Goal: Information Seeking & Learning: Learn about a topic

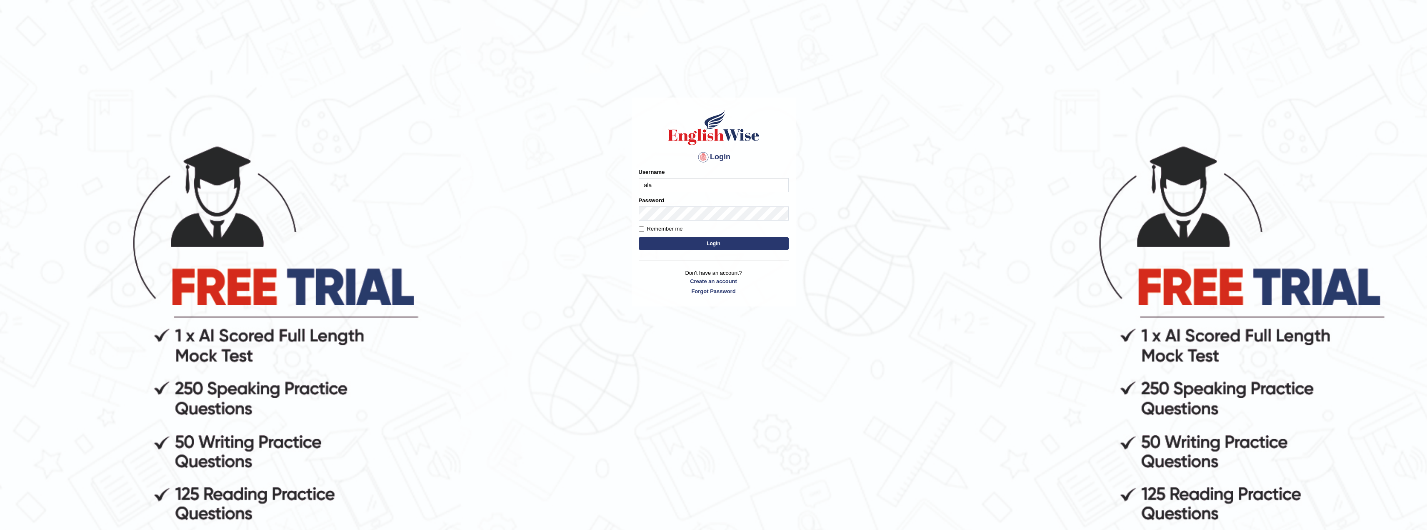
type input "Aladodeen"
click at [639, 237] on button "Login" at bounding box center [714, 243] width 150 height 12
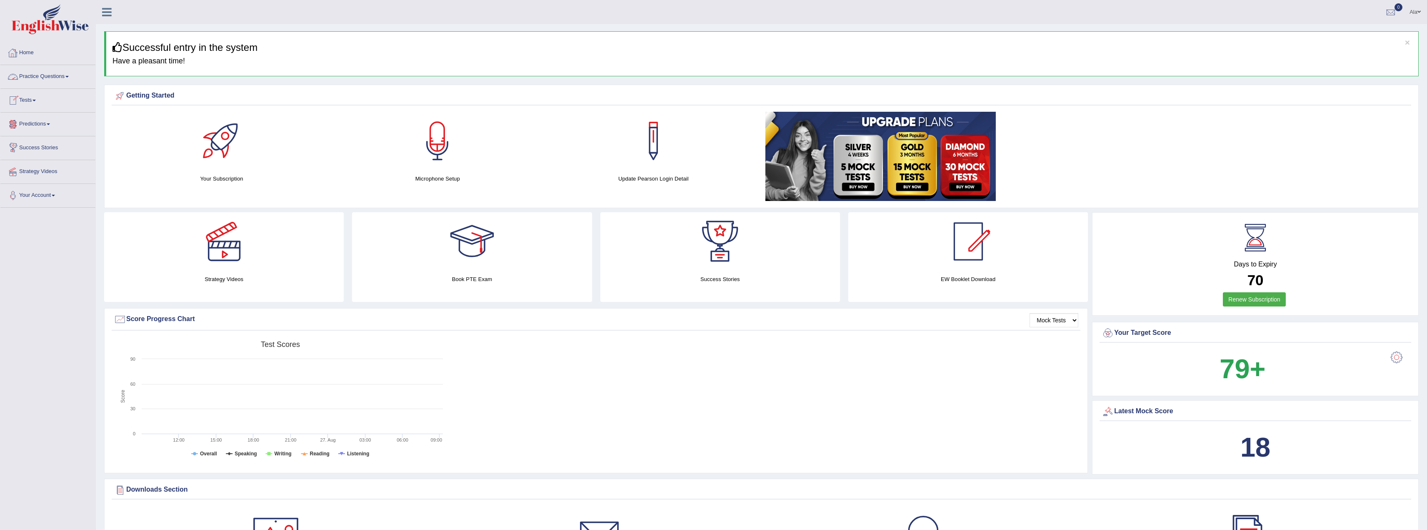
click at [34, 80] on link "Practice Questions" at bounding box center [47, 75] width 95 height 21
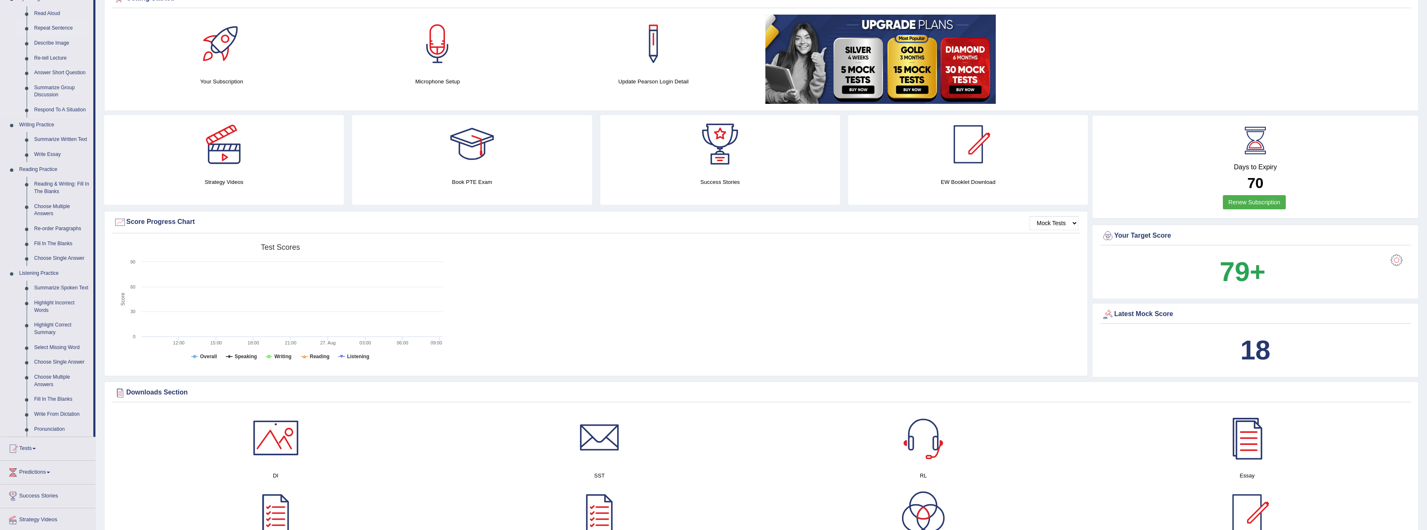
scroll to position [250, 0]
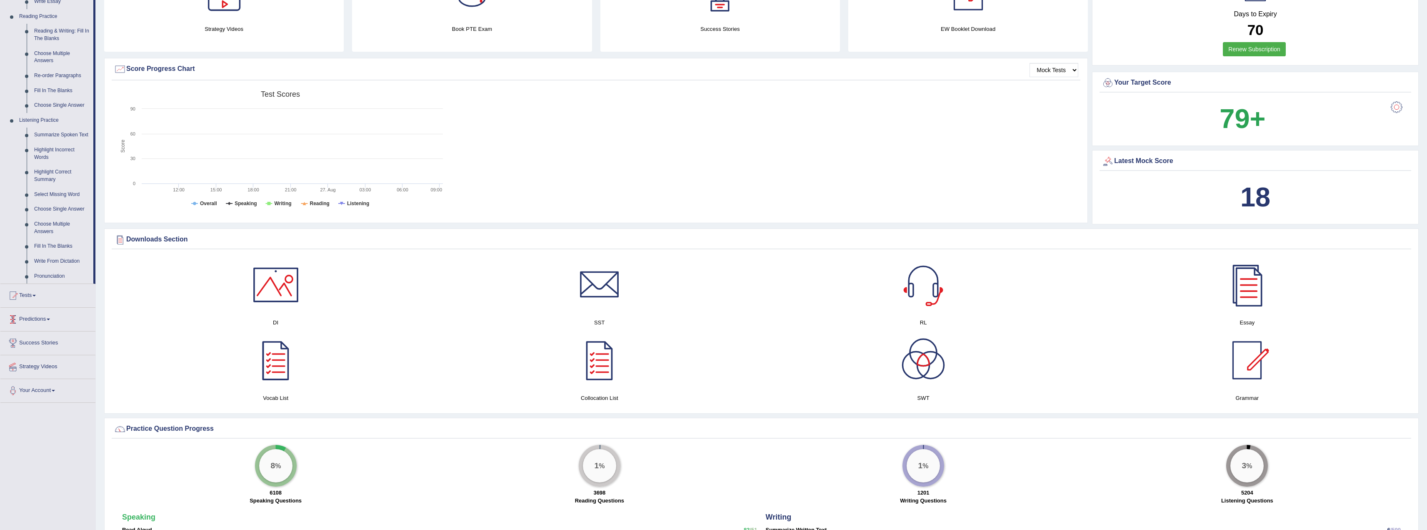
click at [36, 319] on link "Predictions" at bounding box center [47, 317] width 95 height 21
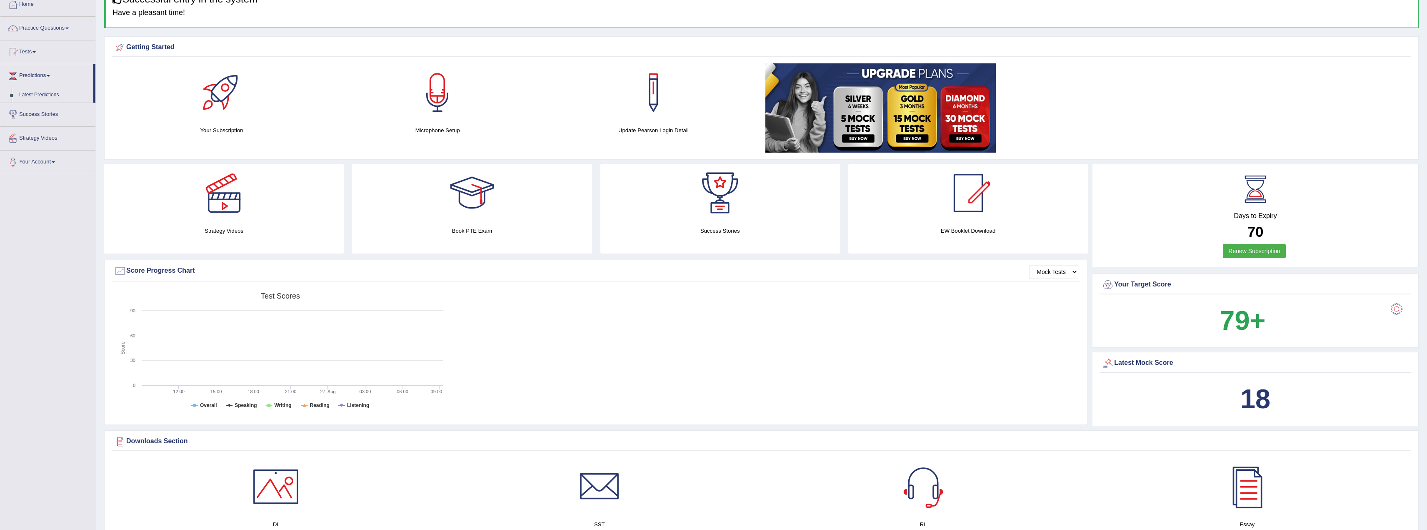
scroll to position [0, 0]
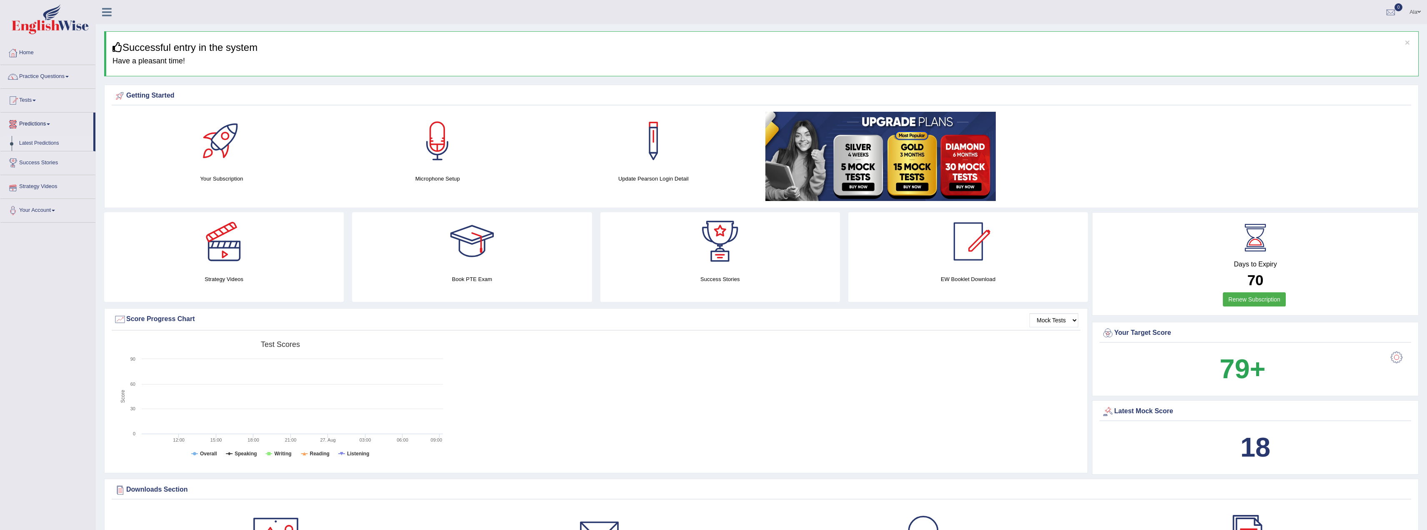
click at [35, 141] on link "Latest Predictions" at bounding box center [54, 143] width 78 height 15
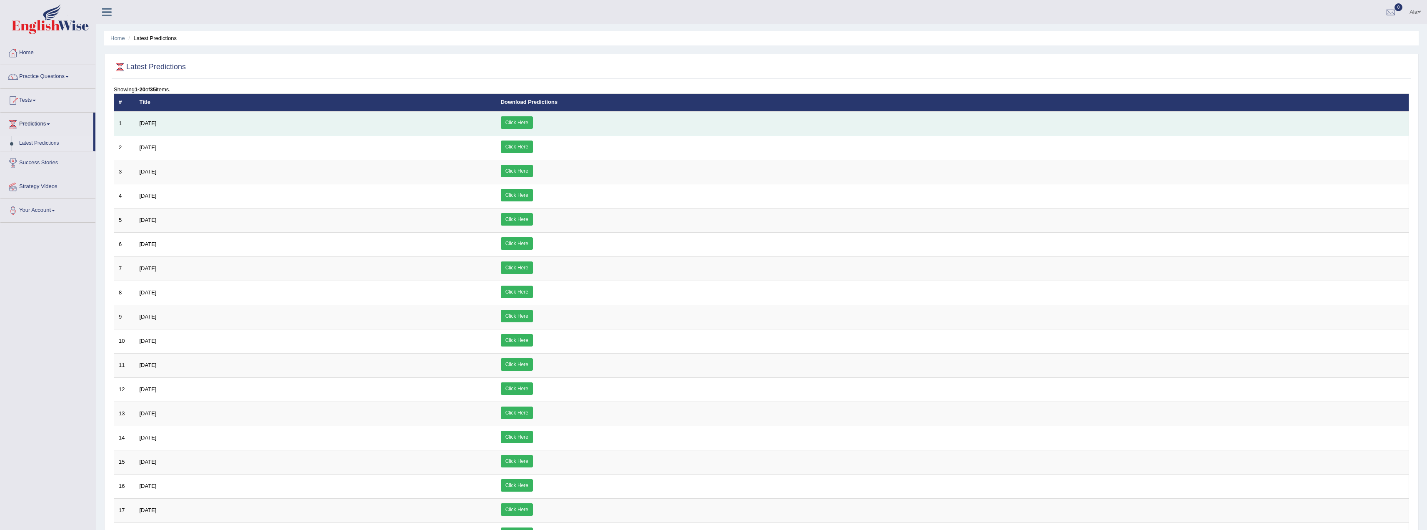
click at [533, 123] on link "Click Here" at bounding box center [517, 122] width 32 height 12
